Goal: Information Seeking & Learning: Find specific fact

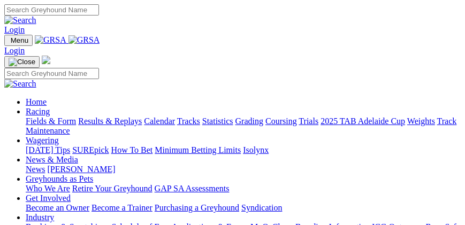
click at [9, 43] on img "Toggle navigation" at bounding box center [9, 43] width 0 height 0
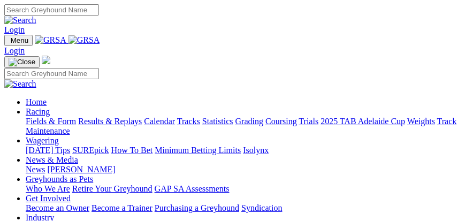
click at [82, 126] on link "Results & Replays" at bounding box center [110, 121] width 64 height 9
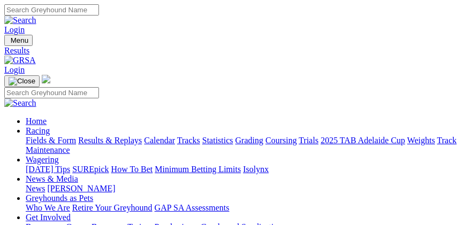
type input "Yesterday, 25 Sep 2025"
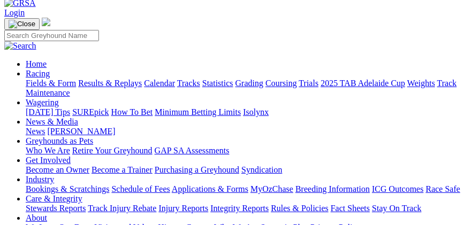
scroll to position [61, 0]
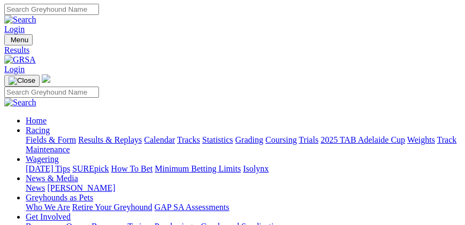
scroll to position [0, 0]
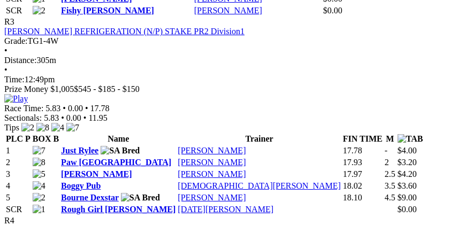
scroll to position [916, 0]
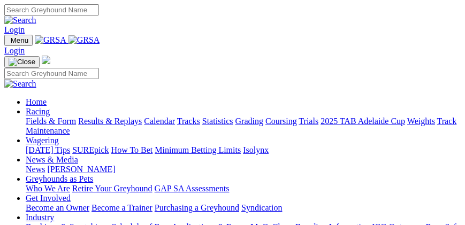
click at [24, 36] on span "Menu" at bounding box center [20, 40] width 18 height 8
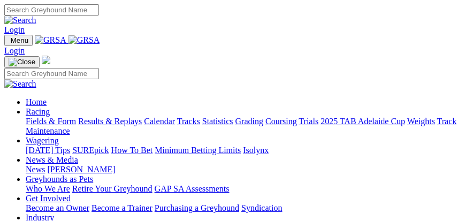
click at [88, 126] on link "Results & Replays" at bounding box center [110, 121] width 64 height 9
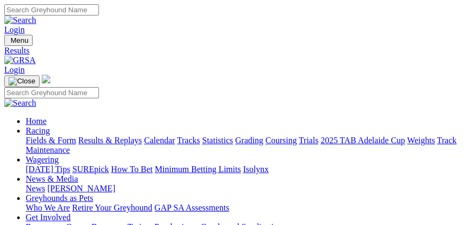
type input "[DATE]"
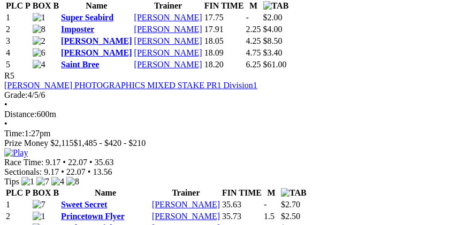
scroll to position [1374, 0]
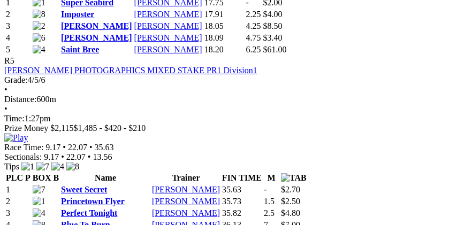
click at [87, 185] on link "Sweet Secret" at bounding box center [84, 189] width 46 height 9
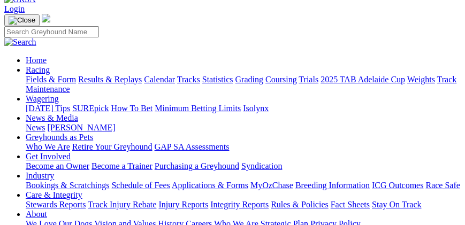
scroll to position [61, 0]
